Goal: Find specific page/section: Find specific page/section

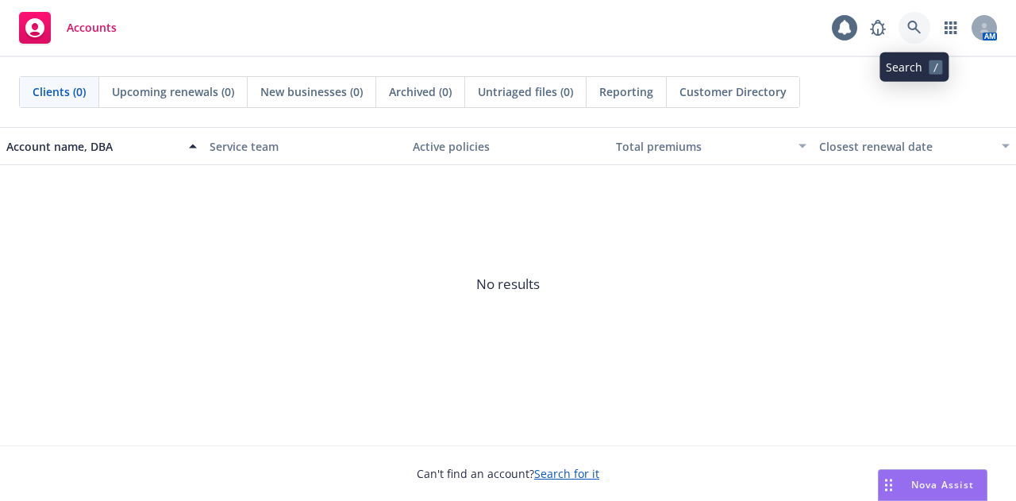
click at [912, 31] on icon at bounding box center [914, 28] width 14 height 14
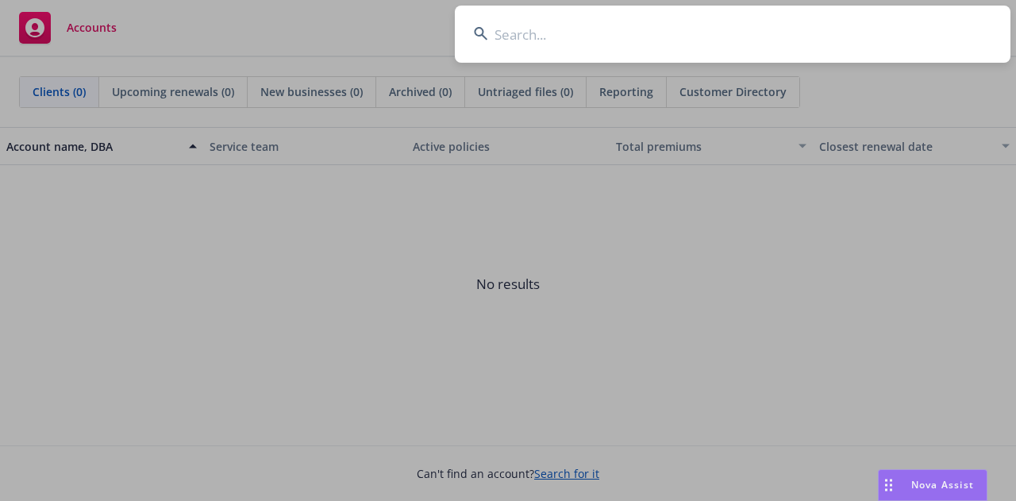
click at [768, 19] on input at bounding box center [733, 34] width 556 height 57
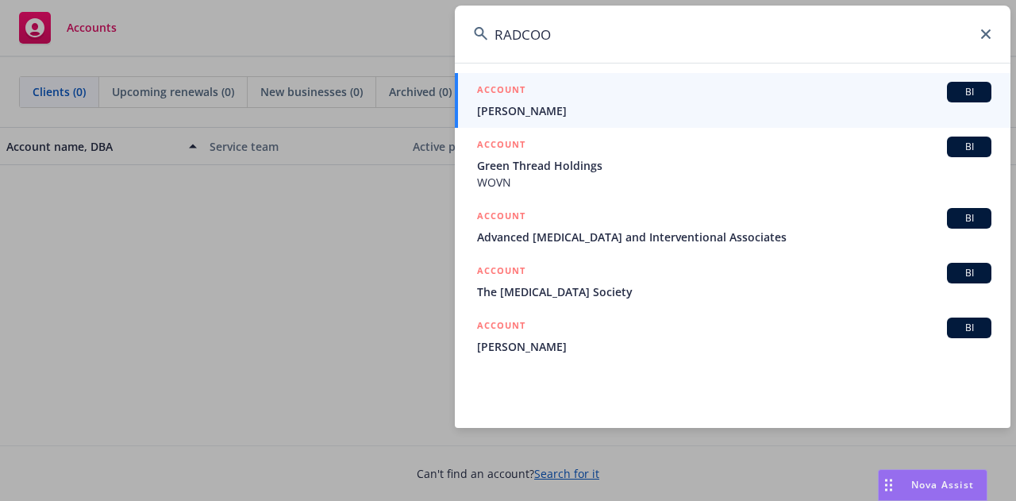
click at [773, 25] on input "RADCOO" at bounding box center [733, 34] width 556 height 57
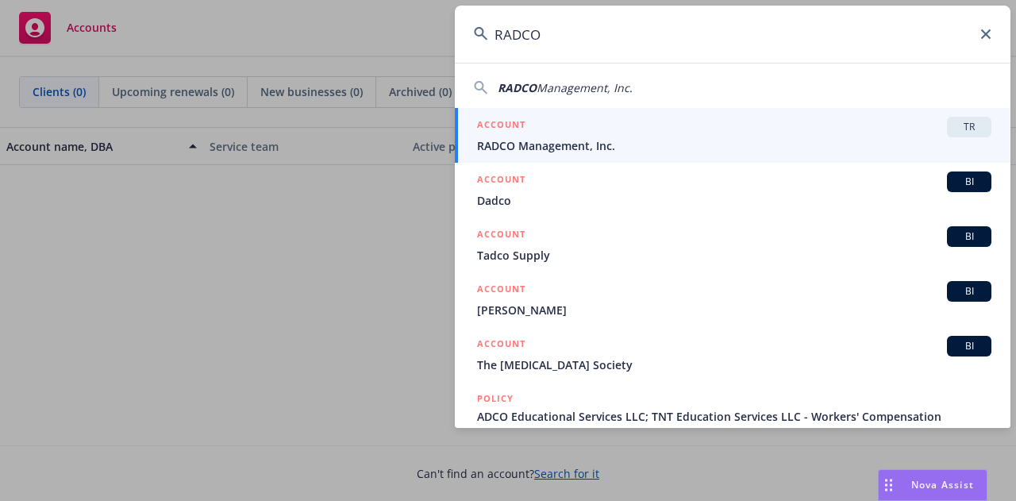
type input "RADCO"
click at [849, 133] on div "ACCOUNT TR" at bounding box center [734, 127] width 514 height 21
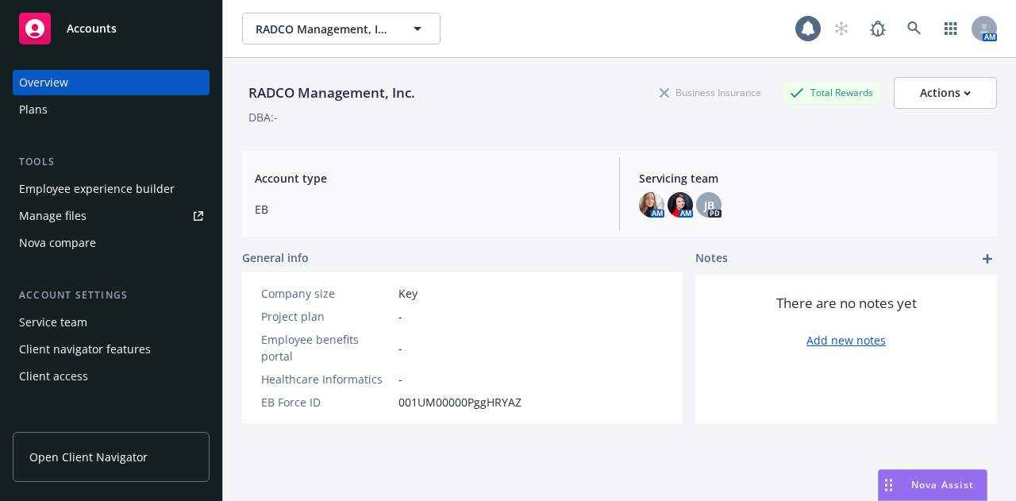
click at [63, 197] on div "Employee experience builder" at bounding box center [97, 188] width 156 height 25
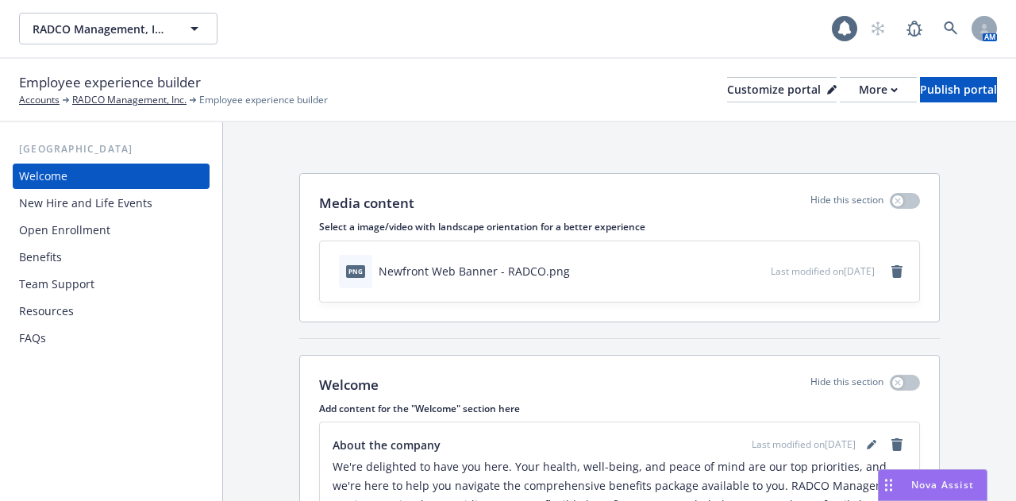
click at [64, 207] on div "New Hire and Life Events" at bounding box center [85, 202] width 133 height 25
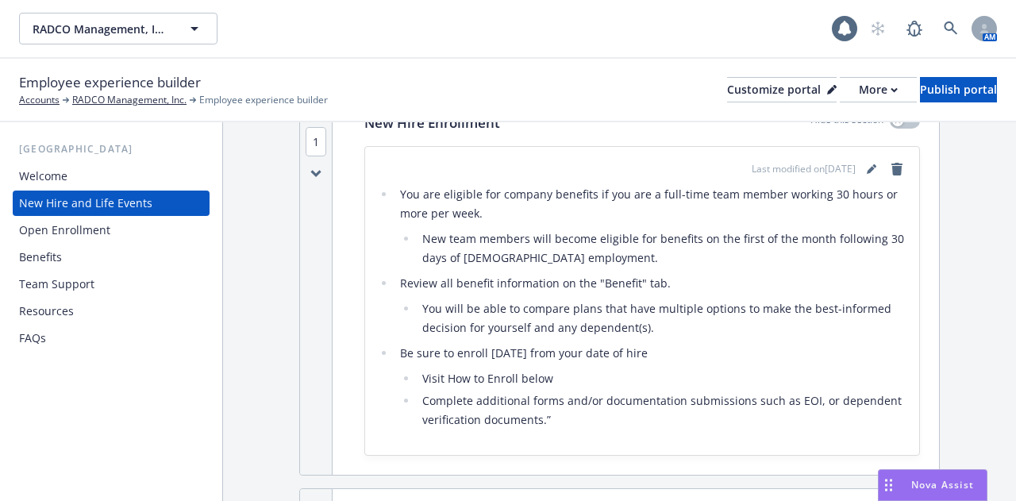
scroll to position [238, 0]
